Goal: Information Seeking & Learning: Learn about a topic

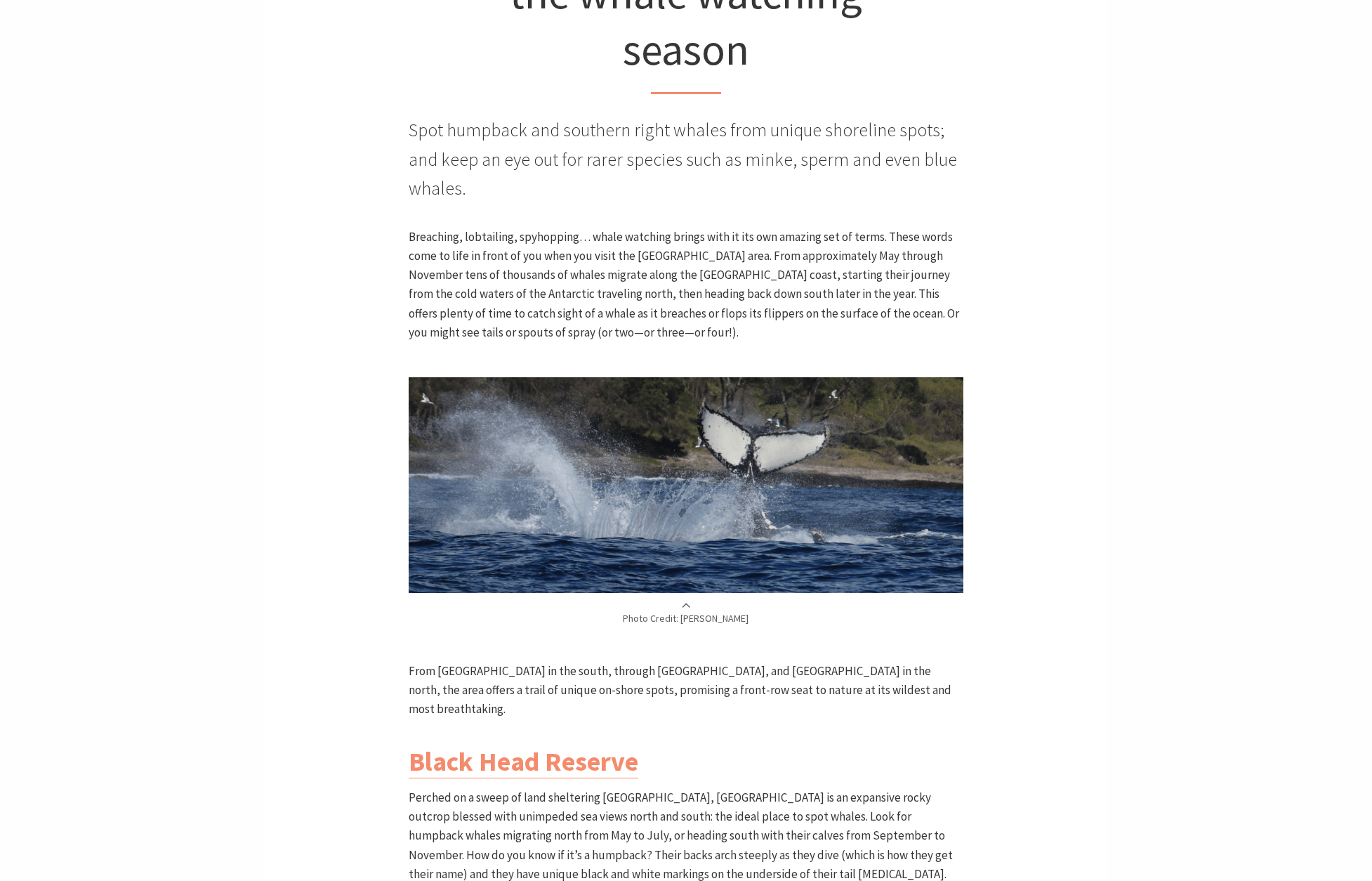
scroll to position [484, 0]
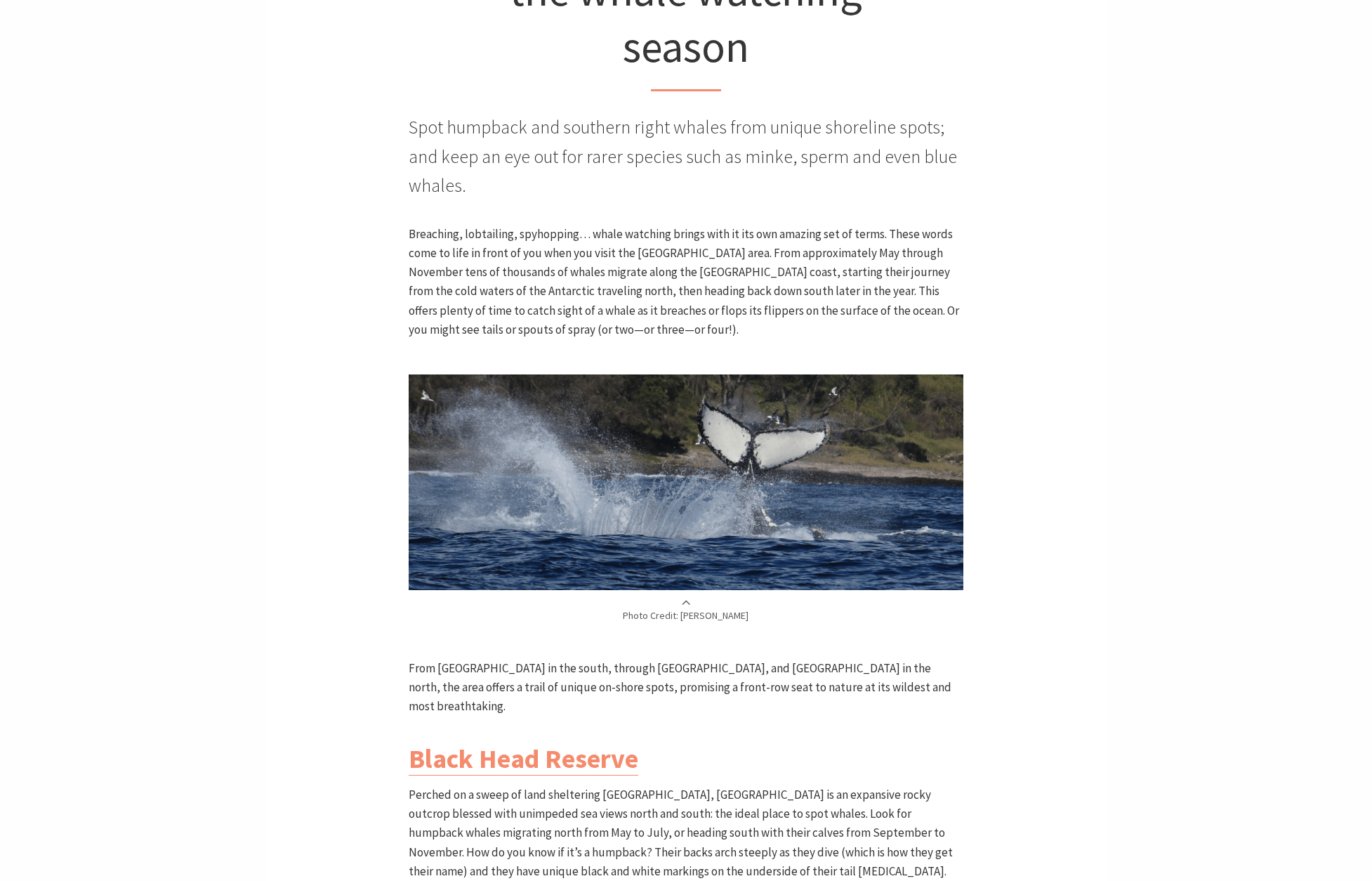
click at [665, 443] on img at bounding box center [685, 483] width 554 height 216
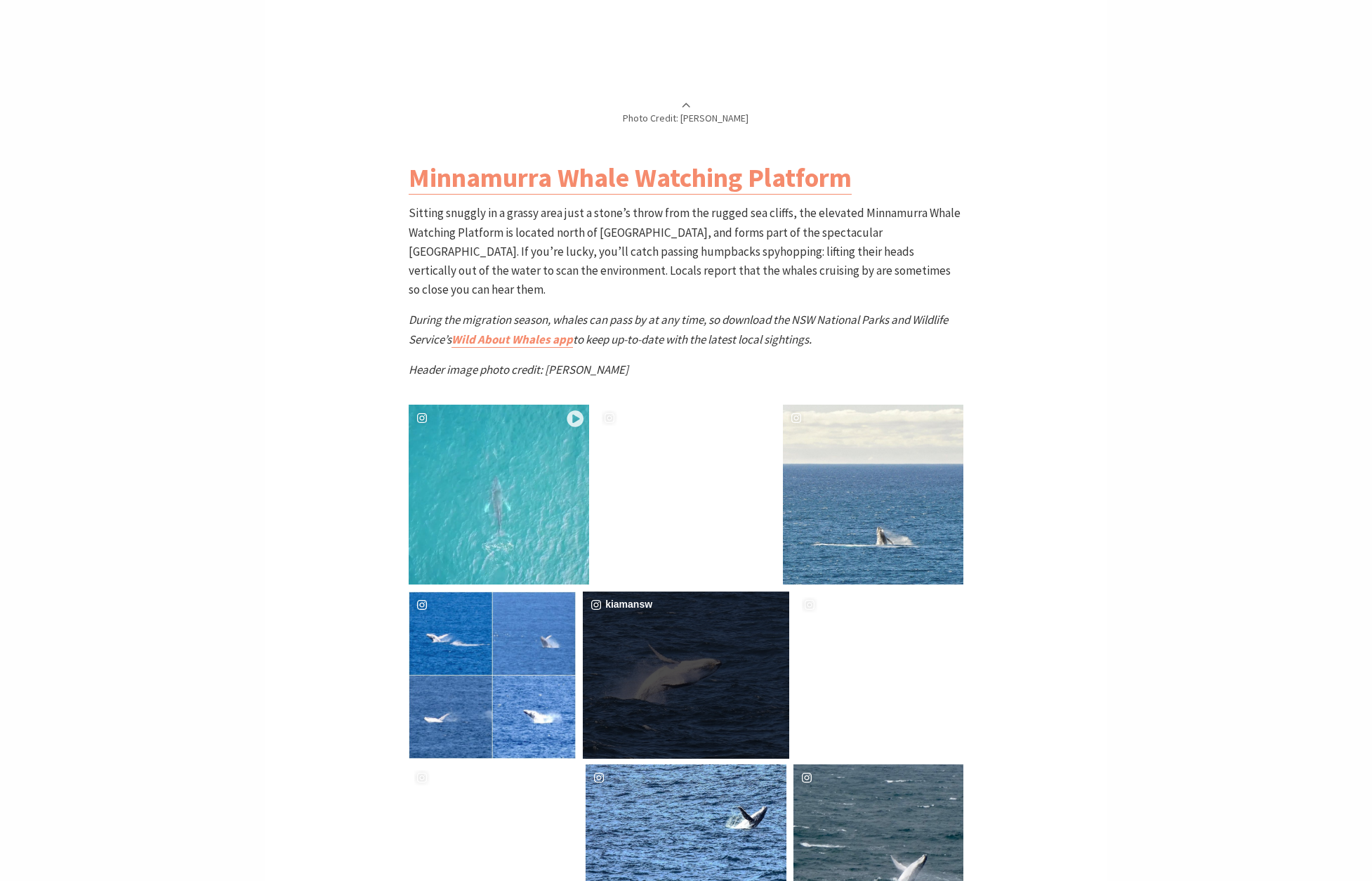
scroll to position [2557, 0]
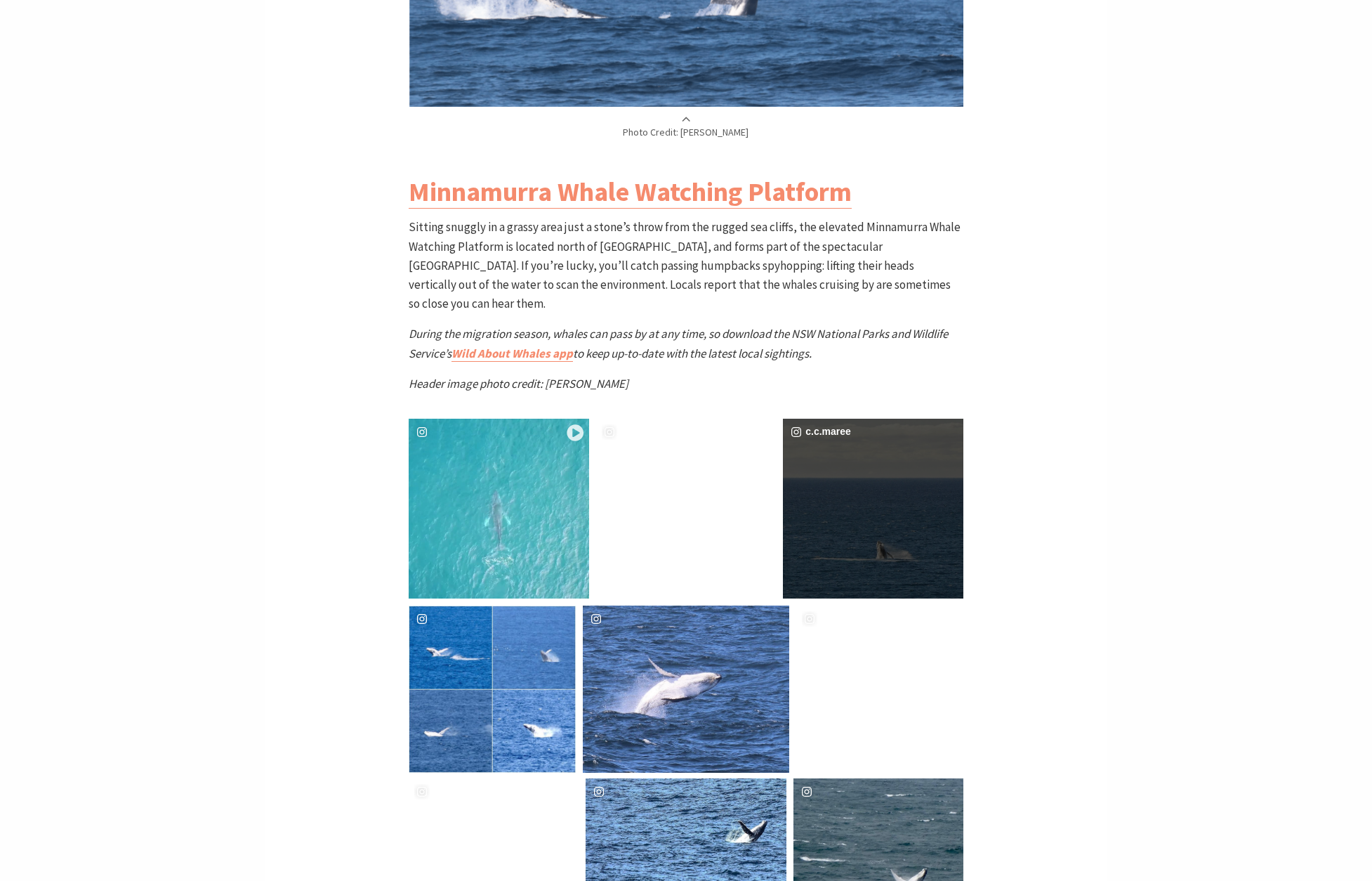
click at [894, 447] on div "c.c.maree" at bounding box center [872, 509] width 180 height 180
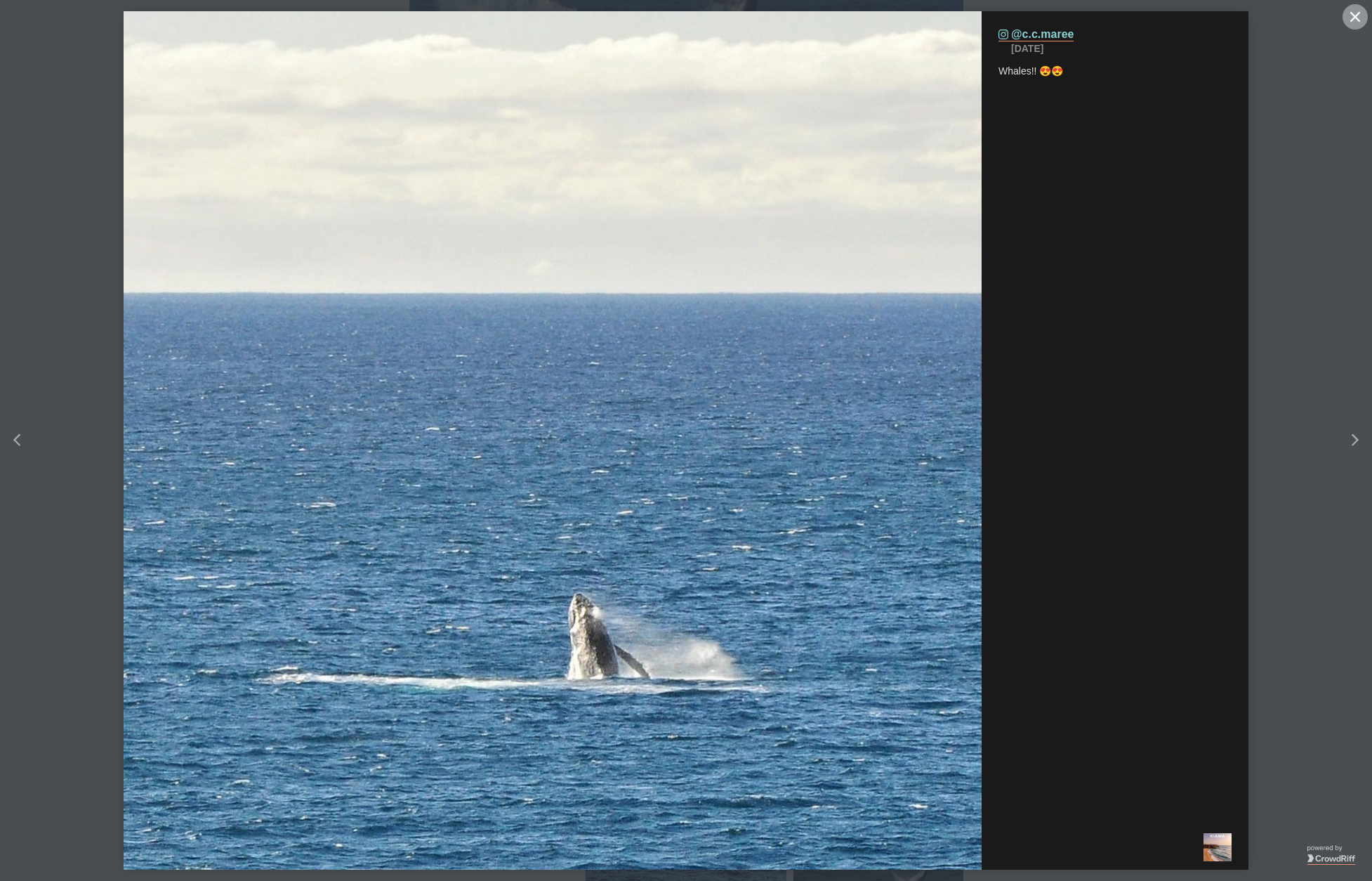
click at [1356, 16] on icon "close icon" at bounding box center [1355, 17] width 10 height 10
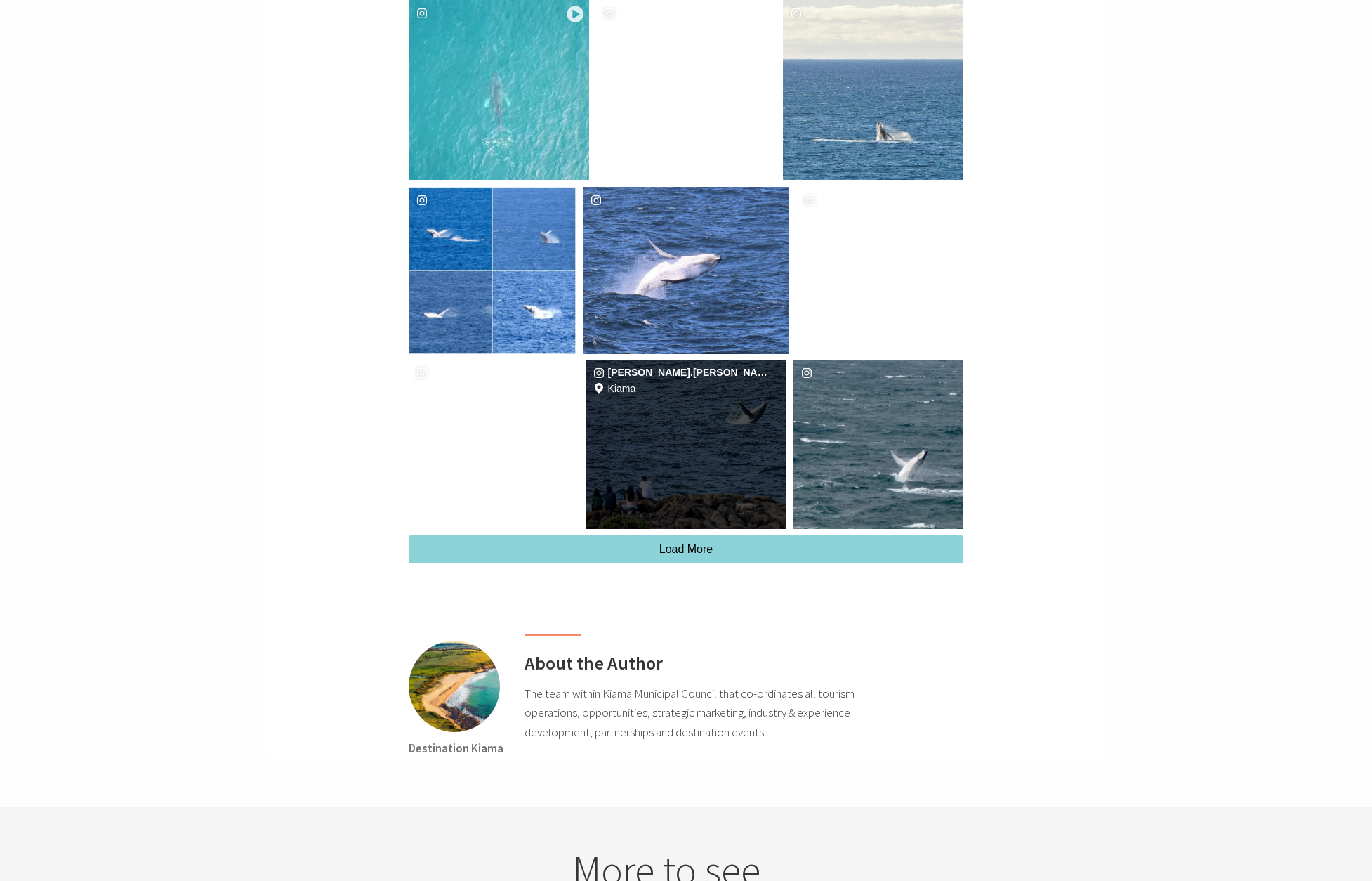
scroll to position [2978, 0]
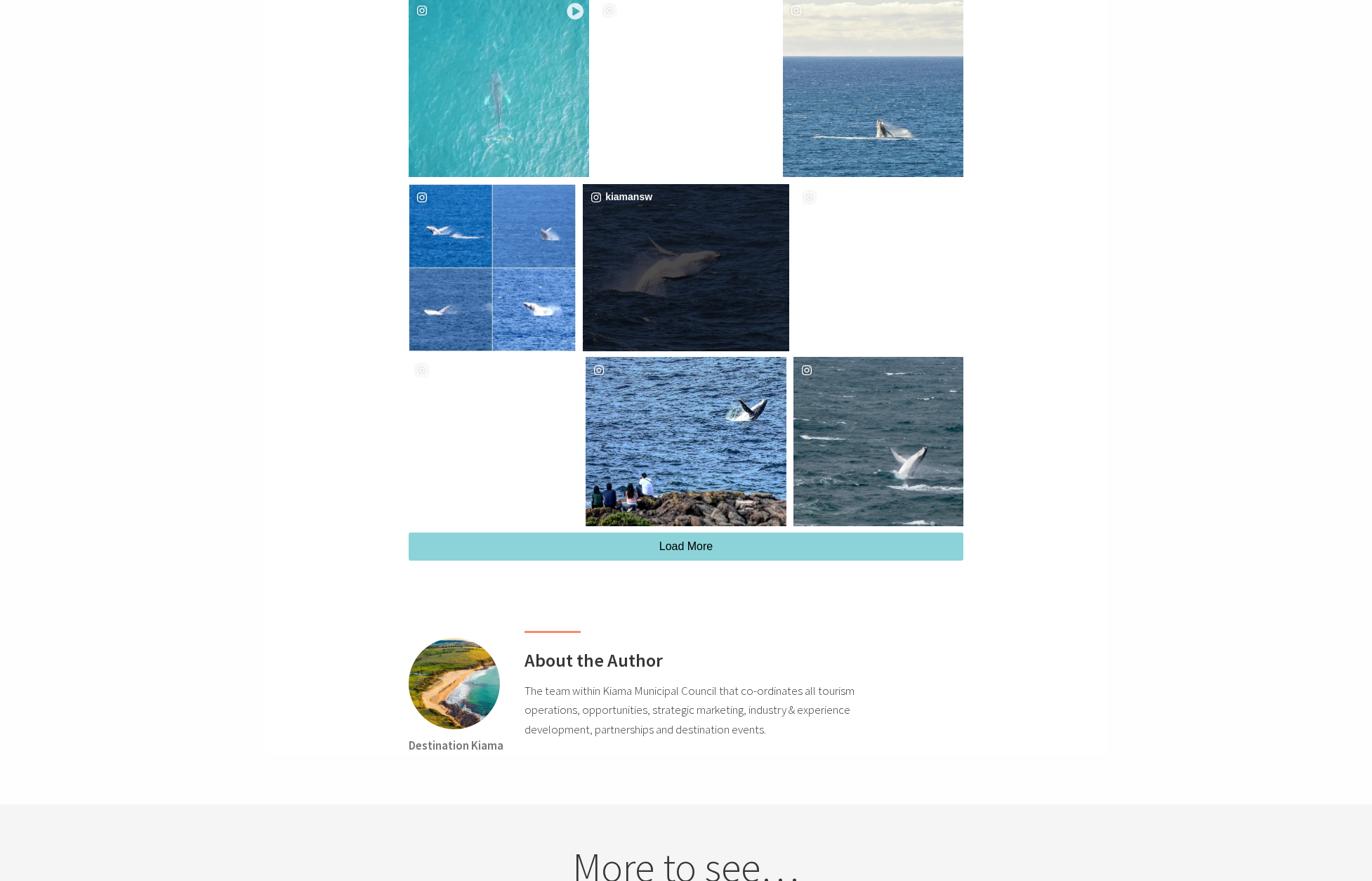
click at [691, 196] on div "kiamansw" at bounding box center [686, 267] width 206 height 167
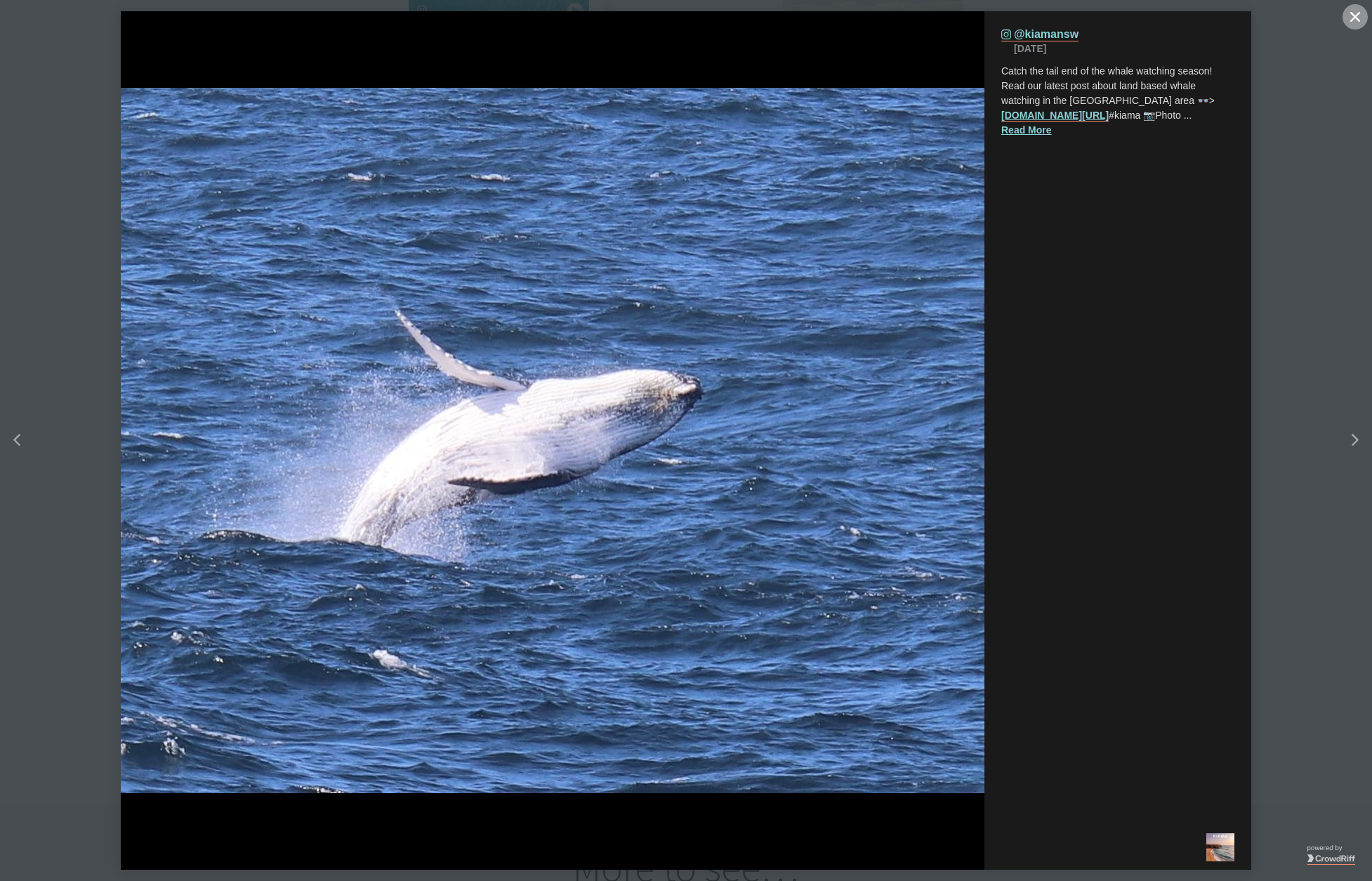
click at [1352, 17] on icon "Close" at bounding box center [1355, 17] width 10 height 10
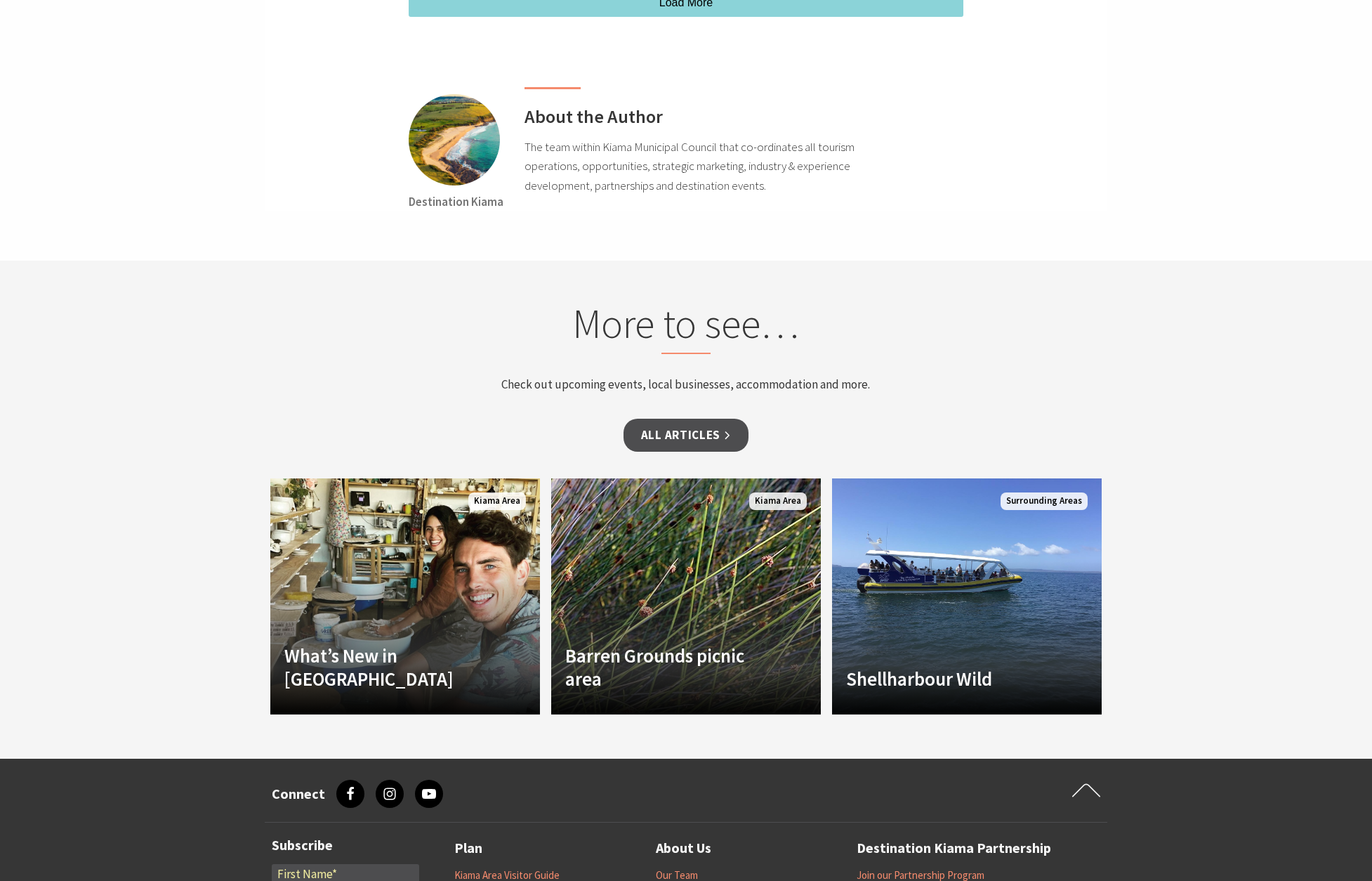
scroll to position [3528, 0]
